Goal: Information Seeking & Learning: Learn about a topic

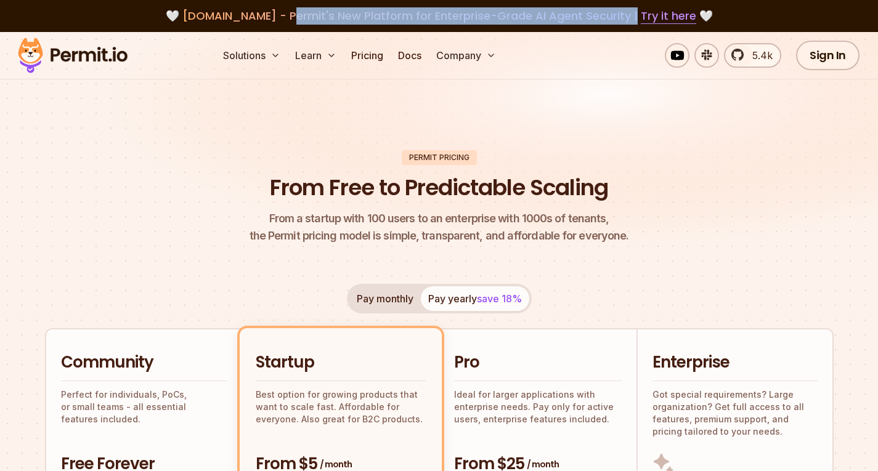
drag, startPoint x: 284, startPoint y: 15, endPoint x: 624, endPoint y: 14, distance: 340.2
click at [624, 14] on span "[DOMAIN_NAME] - Permit's New Platform for Enterprise-Grade AI Agent Security | …" at bounding box center [439, 15] width 514 height 15
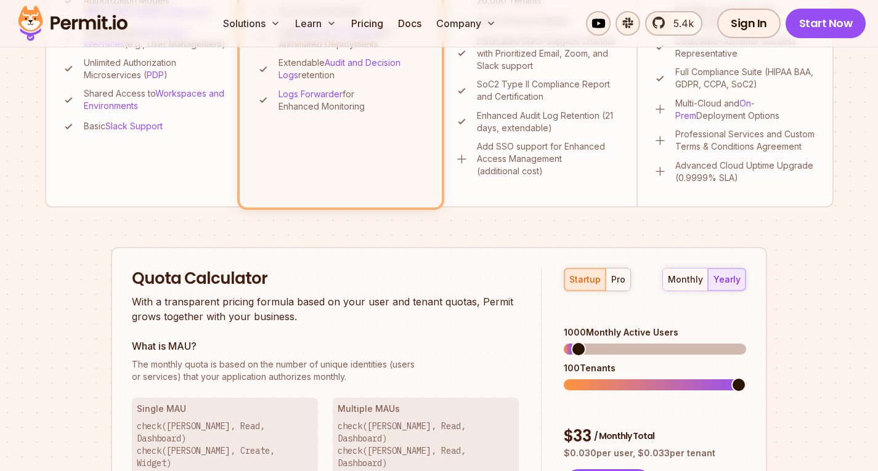
scroll to position [678, 0]
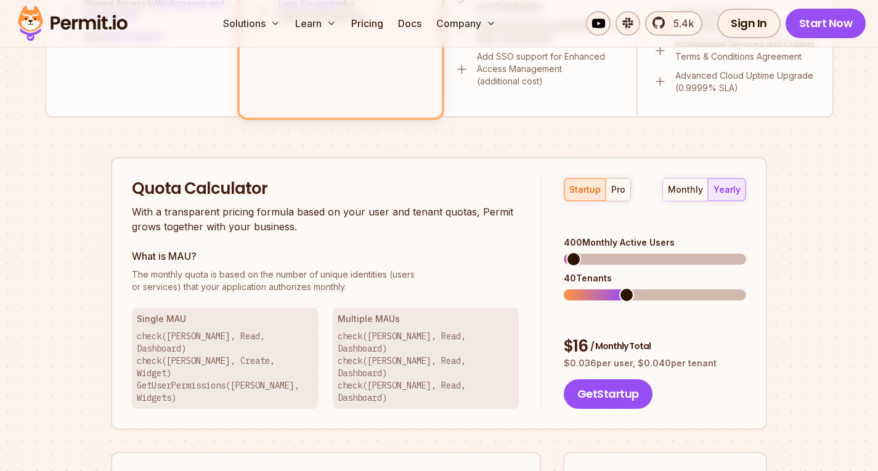
click at [566, 252] on span at bounding box center [573, 259] width 15 height 15
click at [682, 194] on div "monthly" at bounding box center [685, 190] width 35 height 12
click at [732, 188] on div "yearly" at bounding box center [727, 190] width 27 height 12
click at [596, 186] on div "startup pro" at bounding box center [597, 189] width 67 height 23
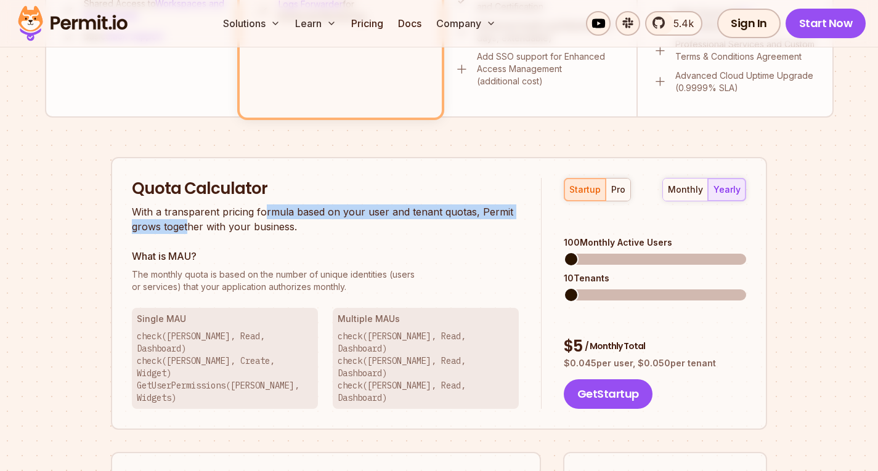
drag, startPoint x: 190, startPoint y: 222, endPoint x: 262, endPoint y: 219, distance: 72.2
click at [263, 215] on p "With a transparent pricing formula based on your user and tenant quotas, Permit…" at bounding box center [325, 220] width 387 height 30
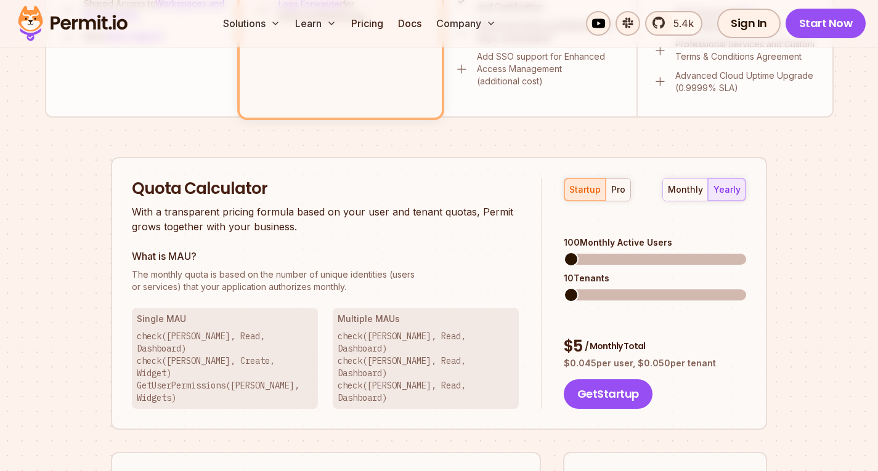
click at [254, 234] on p "With a transparent pricing formula based on your user and tenant quotas, Permit…" at bounding box center [325, 220] width 387 height 30
drag, startPoint x: 173, startPoint y: 353, endPoint x: 216, endPoint y: 353, distance: 42.5
click at [216, 353] on p "check([PERSON_NAME], Read, Dashboard) check([PERSON_NAME], Create, Widget) GetU…" at bounding box center [225, 367] width 176 height 74
drag, startPoint x: 226, startPoint y: 367, endPoint x: 286, endPoint y: 362, distance: 60.0
click at [285, 362] on p "check([PERSON_NAME], Read, Dashboard) check([PERSON_NAME], Create, Widget) GetU…" at bounding box center [225, 367] width 176 height 74
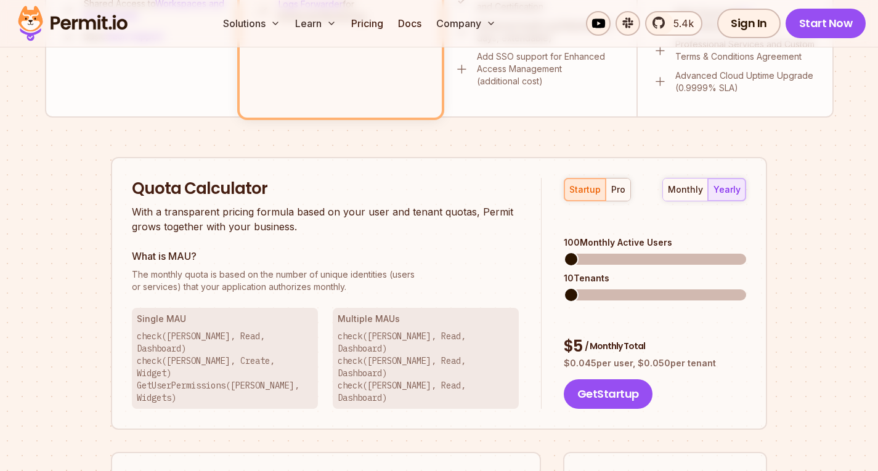
click at [292, 360] on p "check([PERSON_NAME], Read, Dashboard) check([PERSON_NAME], Create, Widget) GetU…" at bounding box center [225, 367] width 176 height 74
drag, startPoint x: 351, startPoint y: 320, endPoint x: 403, endPoint y: 320, distance: 51.8
click at [403, 320] on h3 "Multiple MAUs" at bounding box center [426, 319] width 176 height 12
drag, startPoint x: 355, startPoint y: 354, endPoint x: 414, endPoint y: 353, distance: 59.2
click at [414, 353] on p "check([PERSON_NAME], Read, Dashboard) check([PERSON_NAME], Read, Dashboard) che…" at bounding box center [426, 367] width 176 height 74
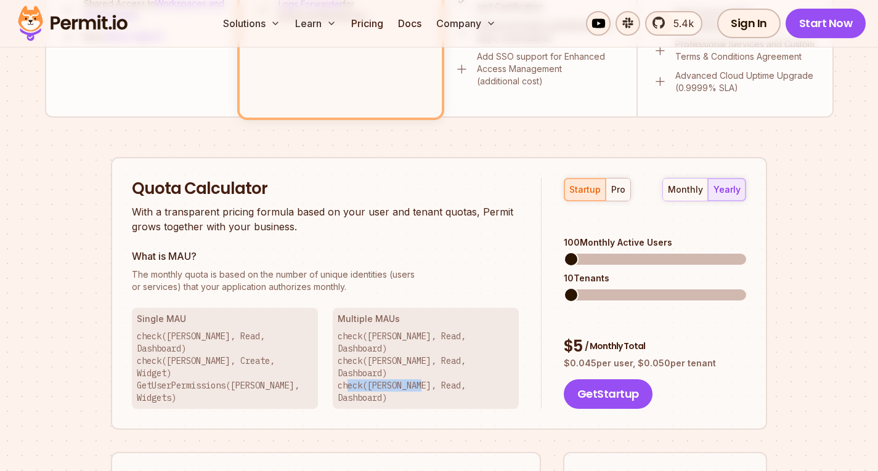
drag, startPoint x: 349, startPoint y: 382, endPoint x: 425, endPoint y: 370, distance: 77.3
click at [425, 370] on div "Quota Calculator With a transparent pricing formula based on your user and tena…" at bounding box center [439, 294] width 656 height 274
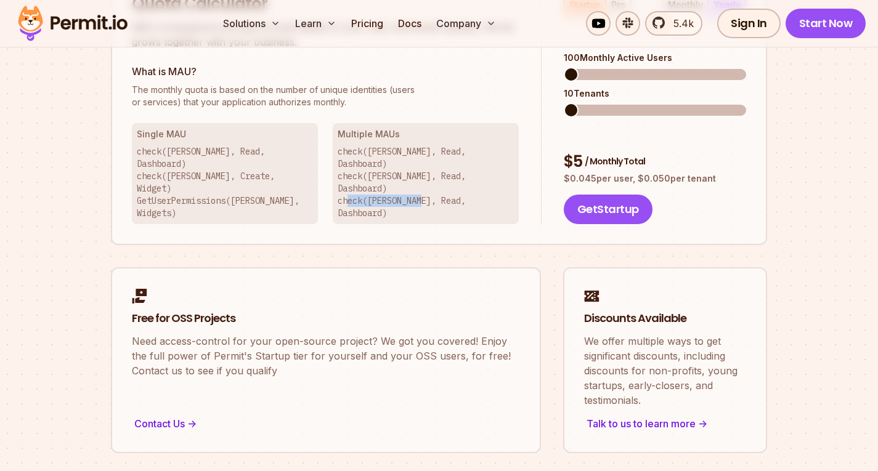
scroll to position [1048, 0]
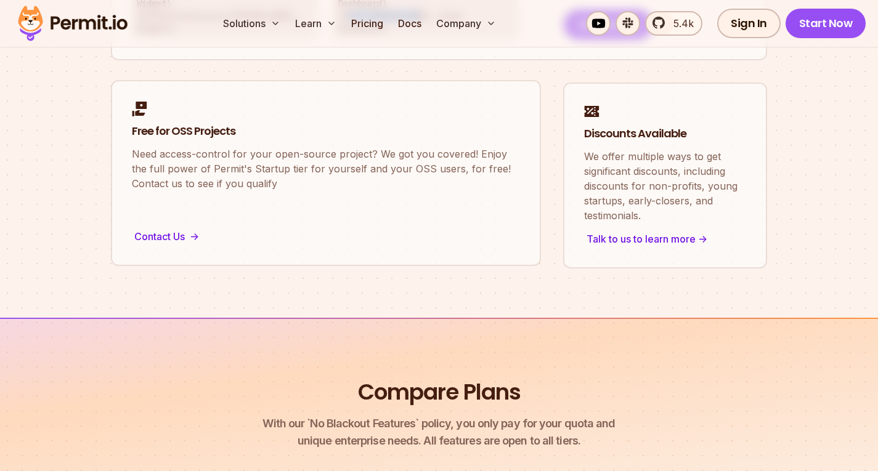
click at [213, 156] on link "Free for OSS Projects Need access-control for your open-source project? We got …" at bounding box center [326, 173] width 430 height 186
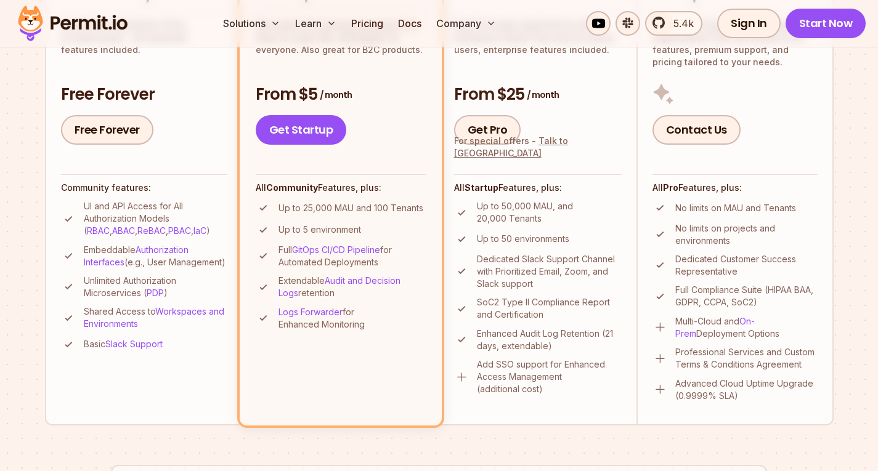
scroll to position [247, 0]
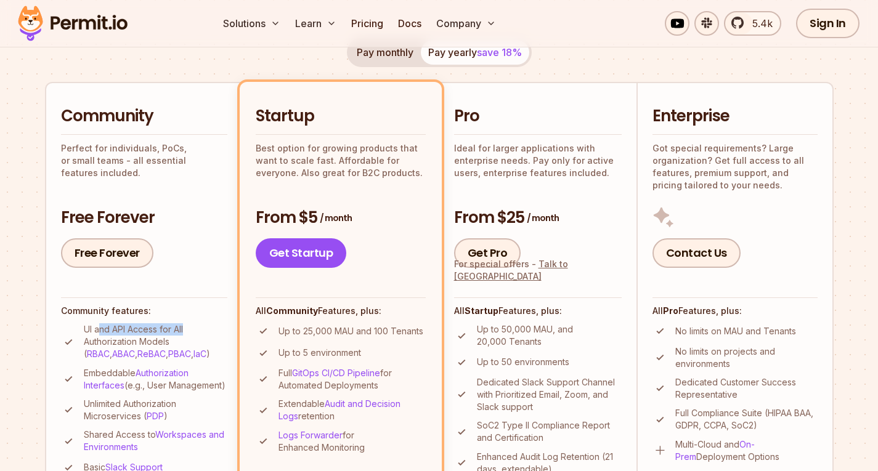
drag, startPoint x: 100, startPoint y: 332, endPoint x: 210, endPoint y: 333, distance: 110.3
click at [210, 333] on p "UI and API Access for All Authorization Models ( RBAC , ABAC , ReBAC , PBAC , I…" at bounding box center [156, 342] width 144 height 37
